Goal: Task Accomplishment & Management: Use online tool/utility

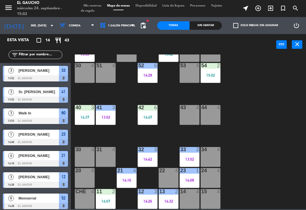
scroll to position [106, 0]
click at [103, 199] on div "14:57" at bounding box center [106, 201] width 20 height 4
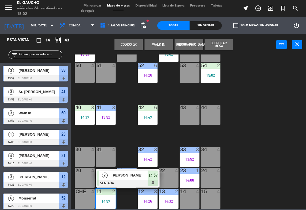
click at [116, 180] on div at bounding box center [127, 183] width 61 height 6
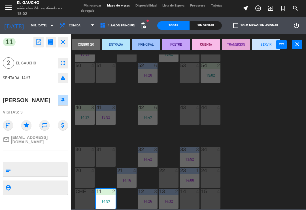
click at [270, 48] on button "SERVIR" at bounding box center [266, 44] width 28 height 11
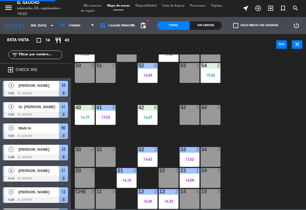
scroll to position [48, 0]
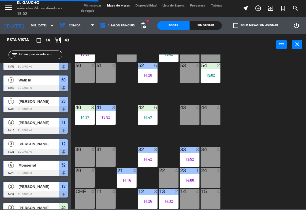
click at [110, 202] on div "11 4" at bounding box center [106, 199] width 20 height 20
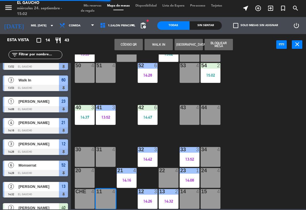
click at [160, 50] on button "WALK IN" at bounding box center [159, 44] width 28 height 11
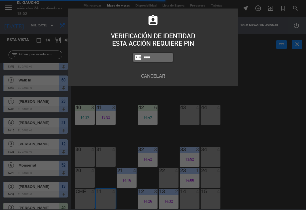
type input "0009"
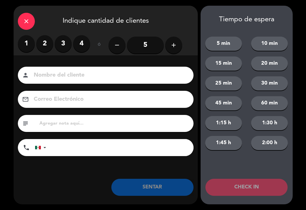
click at [20, 26] on div "close" at bounding box center [26, 21] width 17 height 17
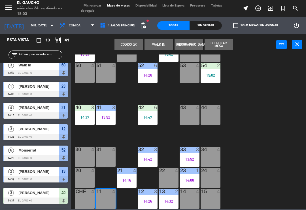
click at [260, 159] on div "84 4 80 4 83 4 82 4 81 4 70 4 71 4 72 4 73 4 74 4 63 4 62 2 15:02 61 4 60 3 13:…" at bounding box center [190, 131] width 232 height 155
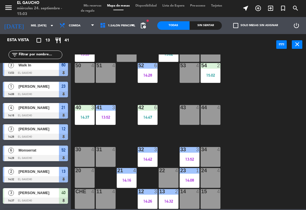
click at [75, 159] on div "30 4" at bounding box center [85, 157] width 20 height 20
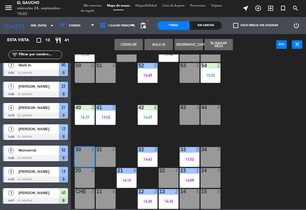
click at [156, 40] on button "WALK IN" at bounding box center [159, 44] width 28 height 11
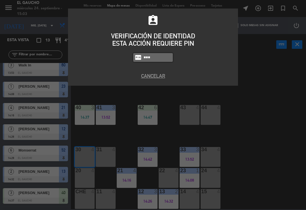
type input "0009"
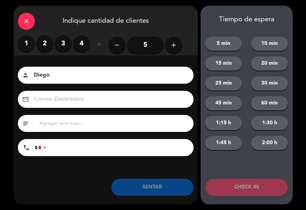
type input "Diego"
click at [43, 43] on label "2" at bounding box center [44, 43] width 17 height 17
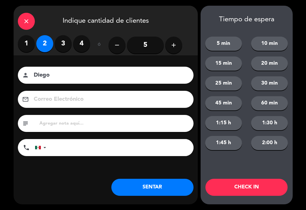
click at [154, 186] on button "SENTAR" at bounding box center [153, 187] width 82 height 17
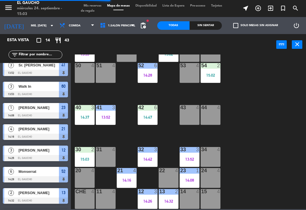
scroll to position [0, 0]
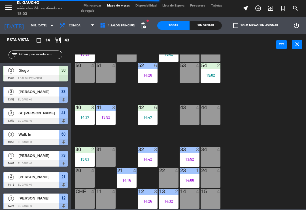
click at [94, 7] on span "Mis reservas" at bounding box center [93, 5] width 24 height 3
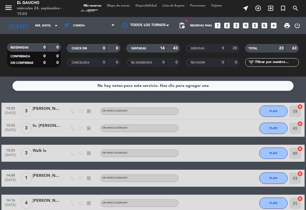
click at [199, 47] on span "SERVIDAS" at bounding box center [198, 48] width 14 height 3
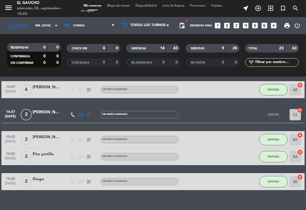
scroll to position [431, 0]
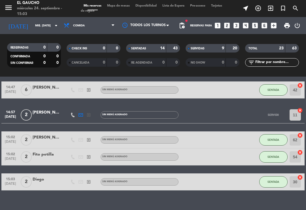
click at [61, 110] on div "[PERSON_NAME]" at bounding box center [47, 112] width 28 height 7
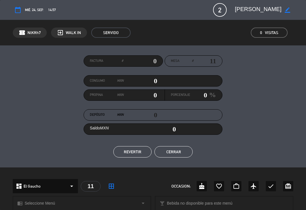
click at [135, 157] on button "REVERTIR" at bounding box center [132, 151] width 38 height 11
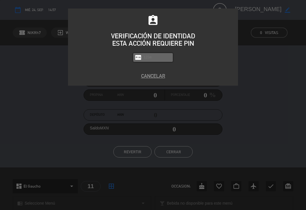
click at [161, 56] on input "text" at bounding box center [157, 57] width 28 height 7
type input "0000"
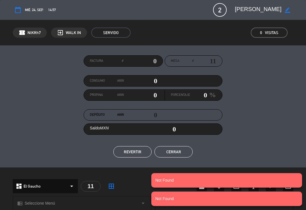
click at [136, 151] on button "REVERTIR" at bounding box center [132, 151] width 38 height 11
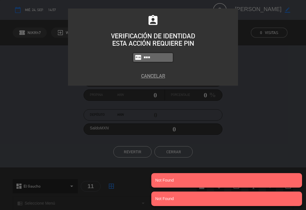
type input "0009"
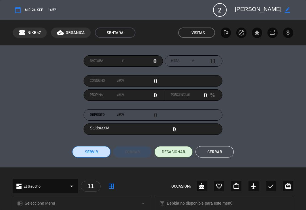
click at [216, 153] on button "Cerrar" at bounding box center [215, 151] width 38 height 11
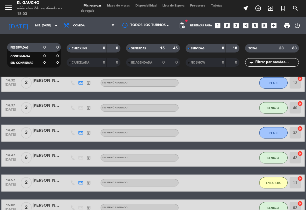
click at [118, 4] on span "Mapa de mesas" at bounding box center [118, 5] width 28 height 3
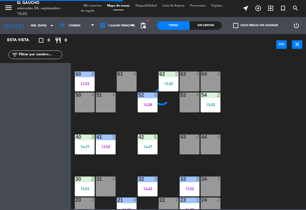
scroll to position [81, 0]
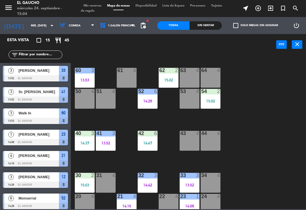
click at [104, 101] on div "51 4" at bounding box center [106, 99] width 20 height 20
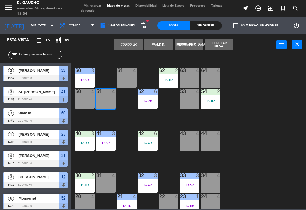
click at [155, 43] on button "WALK IN" at bounding box center [159, 44] width 28 height 11
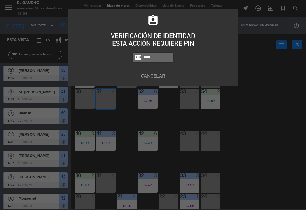
type input "0009"
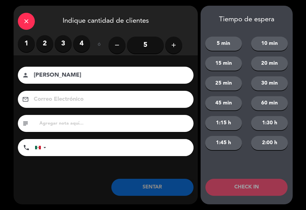
click at [41, 44] on label "2" at bounding box center [44, 43] width 17 height 17
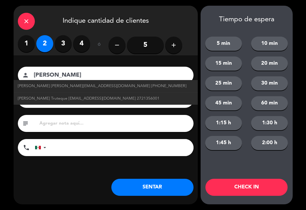
click at [130, 98] on span "[PERSON_NAME] Truteque [EMAIL_ADDRESS][DOMAIN_NAME] 2721356001" at bounding box center [89, 98] width 142 height 7
type input "[PERSON_NAME]"
type input "[EMAIL_ADDRESS][DOMAIN_NAME]"
type input "2721356001"
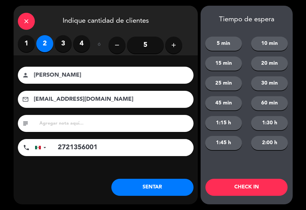
click at [137, 187] on button "SENTAR" at bounding box center [153, 187] width 82 height 17
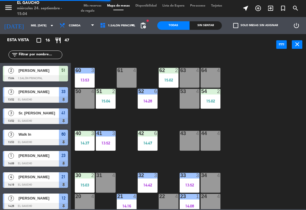
click at [107, 106] on div "51 2 15:04" at bounding box center [106, 99] width 20 height 20
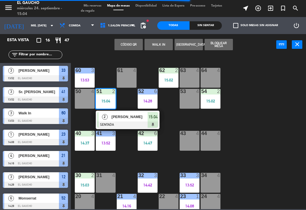
click at [121, 120] on span "[PERSON_NAME]" at bounding box center [130, 117] width 36 height 6
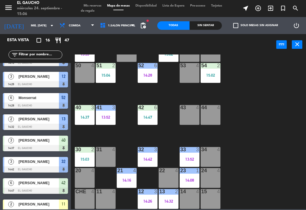
scroll to position [106, 0]
click at [213, 157] on div "34 4" at bounding box center [211, 157] width 20 height 20
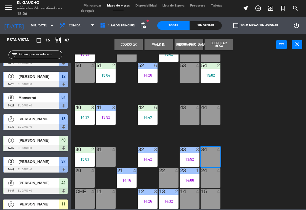
click at [160, 45] on button "WALK IN" at bounding box center [159, 44] width 28 height 11
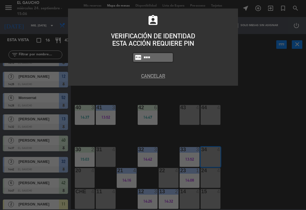
type input "0000"
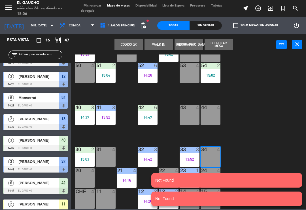
click at [156, 41] on button "WALK IN" at bounding box center [159, 44] width 28 height 11
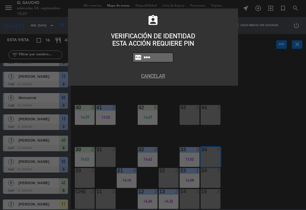
type input "0009"
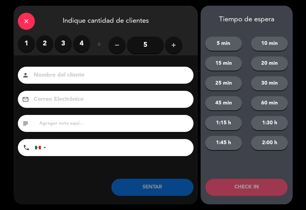
click at [70, 41] on label "3" at bounding box center [63, 43] width 17 height 17
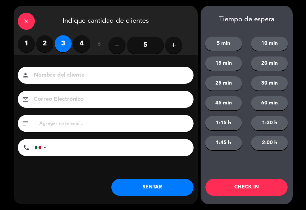
click at [43, 72] on input at bounding box center [109, 75] width 153 height 10
type input "[PERSON_NAME]"
click at [136, 183] on button "SENTAR" at bounding box center [153, 187] width 82 height 17
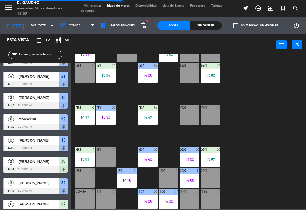
scroll to position [0, 0]
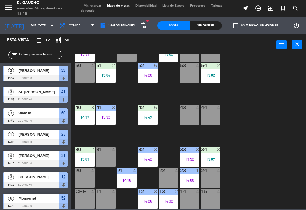
click at [204, 207] on div "15 4" at bounding box center [211, 199] width 20 height 20
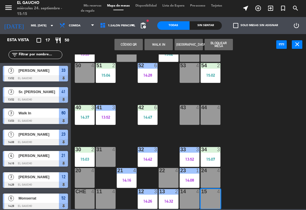
click at [154, 48] on button "WALK IN" at bounding box center [159, 44] width 28 height 11
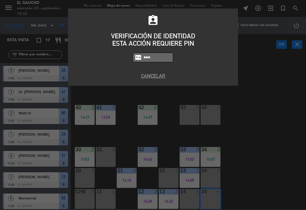
type input "0009"
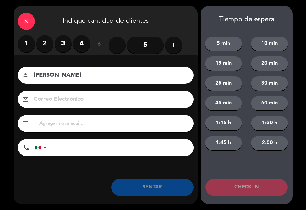
type input "[PERSON_NAME]"
click at [64, 43] on label "3" at bounding box center [63, 43] width 17 height 17
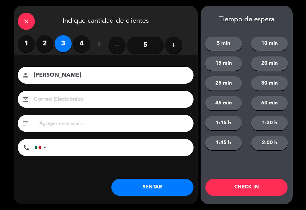
click at [152, 190] on button "SENTAR" at bounding box center [153, 187] width 82 height 17
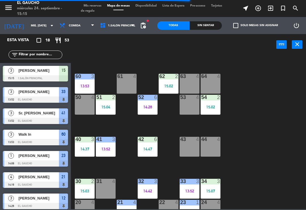
scroll to position [72, 0]
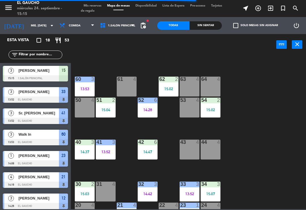
click at [102, 109] on div "15:04" at bounding box center [106, 110] width 20 height 4
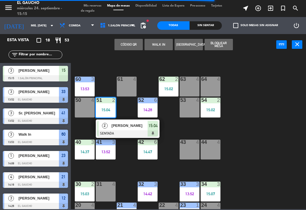
click at [116, 132] on div at bounding box center [127, 133] width 61 height 6
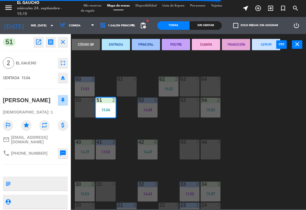
click at [265, 43] on button "SERVIR" at bounding box center [266, 44] width 28 height 11
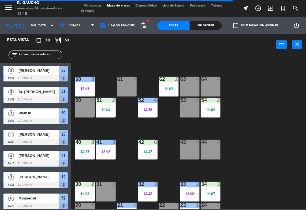
scroll to position [73, 0]
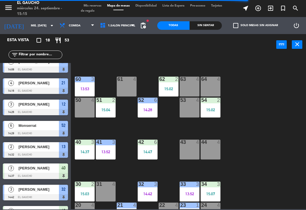
click at [103, 108] on div "15:04" at bounding box center [106, 110] width 20 height 4
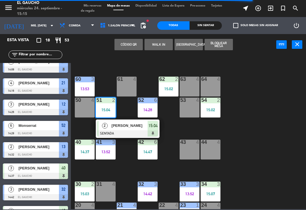
click at [115, 126] on span "[PERSON_NAME]" at bounding box center [130, 126] width 36 height 6
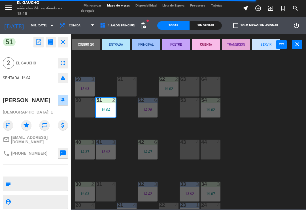
click at [270, 43] on button "SERVIR" at bounding box center [266, 44] width 28 height 11
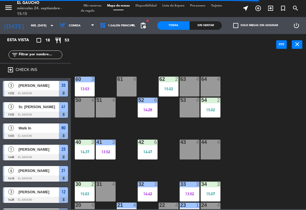
scroll to position [78, 0]
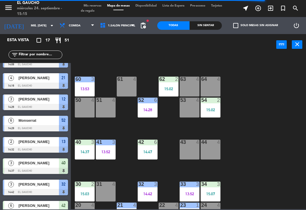
click at [104, 98] on div at bounding box center [105, 100] width 9 height 5
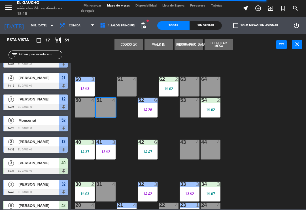
click at [153, 39] on button "WALK IN" at bounding box center [159, 44] width 28 height 11
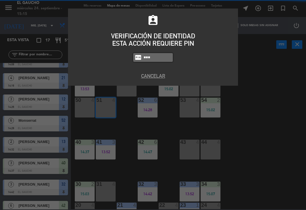
type input "0009"
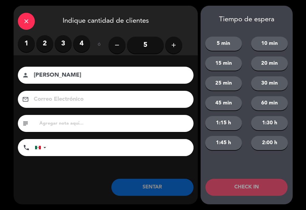
type input "[PERSON_NAME]"
click at [45, 40] on label "2" at bounding box center [44, 43] width 17 height 17
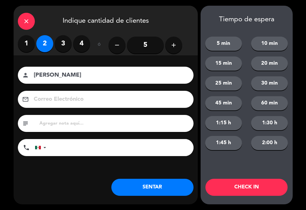
click at [156, 190] on button "SENTAR" at bounding box center [153, 187] width 82 height 17
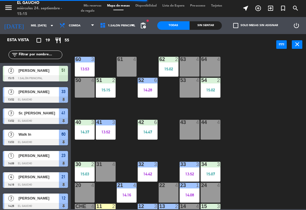
scroll to position [92, 0]
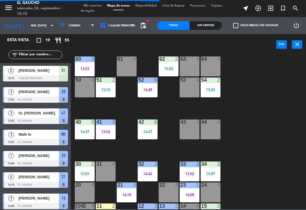
click at [147, 130] on div "14:47" at bounding box center [148, 132] width 20 height 4
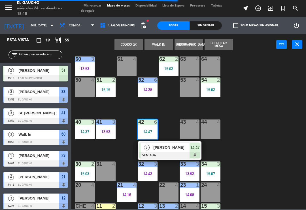
click at [150, 152] on div at bounding box center [169, 155] width 61 height 6
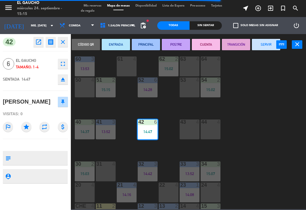
click at [264, 46] on button "SERVIR" at bounding box center [266, 44] width 28 height 11
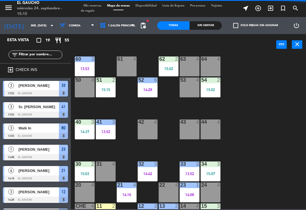
scroll to position [0, 0]
click at [148, 128] on div "42 4" at bounding box center [148, 129] width 20 height 20
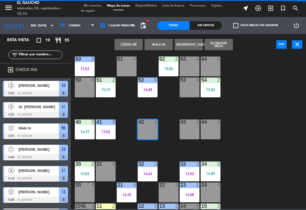
click at [154, 45] on button "WALK IN" at bounding box center [159, 44] width 28 height 11
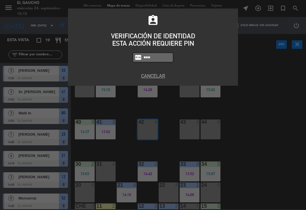
type input "0009"
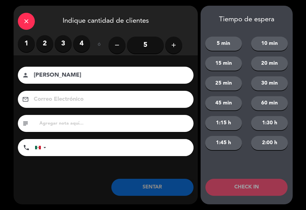
type input "[PERSON_NAME]"
click at [143, 44] on input "5" at bounding box center [145, 45] width 37 height 17
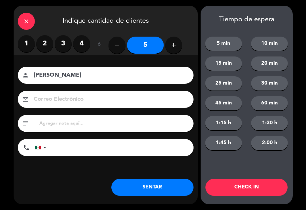
click at [158, 193] on button "SENTAR" at bounding box center [153, 187] width 82 height 17
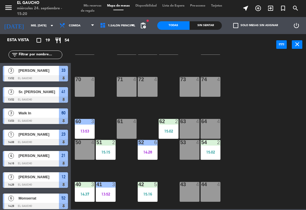
scroll to position [32, 0]
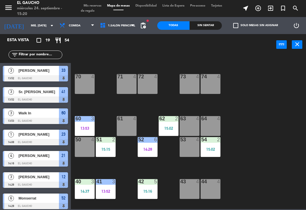
click at [194, 128] on div "63 4" at bounding box center [190, 126] width 20 height 20
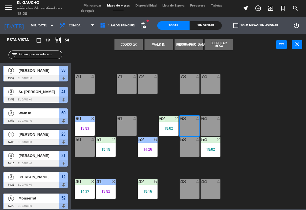
click at [161, 46] on button "WALK IN" at bounding box center [159, 44] width 28 height 11
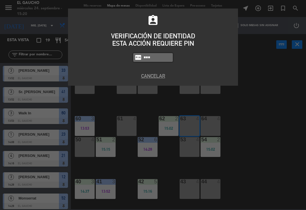
type input "0009"
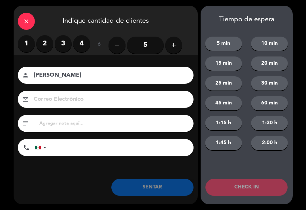
click at [43, 44] on label "2" at bounding box center [44, 43] width 17 height 17
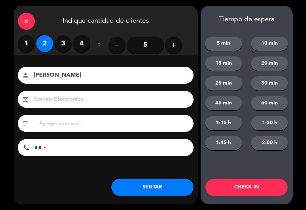
click at [91, 74] on input "[PERSON_NAME]" at bounding box center [109, 75] width 153 height 10
type input "[PERSON_NAME]"
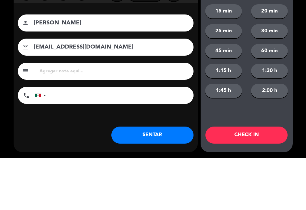
type input "[EMAIL_ADDRESS][DOMAIN_NAME]"
click at [28, 72] on icon "person" at bounding box center [25, 75] width 7 height 7
click at [29, 67] on div "person [PERSON_NAME]" at bounding box center [106, 75] width 176 height 17
click at [28, 72] on icon "person" at bounding box center [25, 75] width 7 height 7
click at [25, 72] on icon "person" at bounding box center [25, 75] width 7 height 7
